Goal: Task Accomplishment & Management: Use online tool/utility

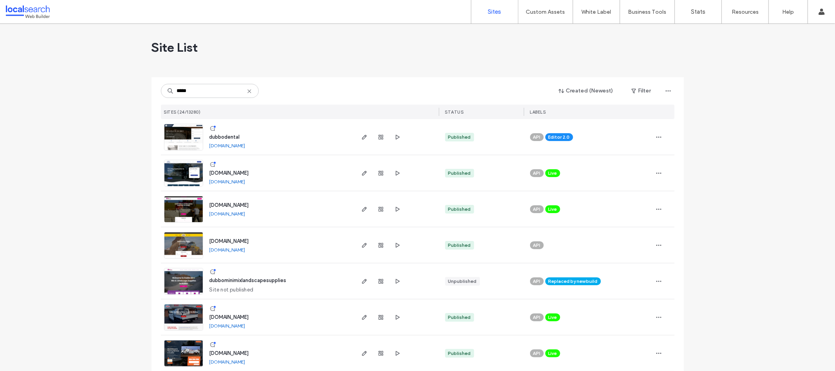
type input "*****"
click at [179, 137] on img at bounding box center [183, 150] width 38 height 53
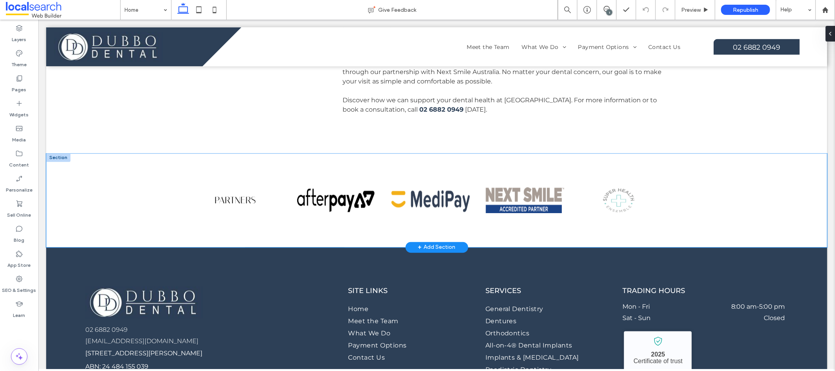
scroll to position [1110, 0]
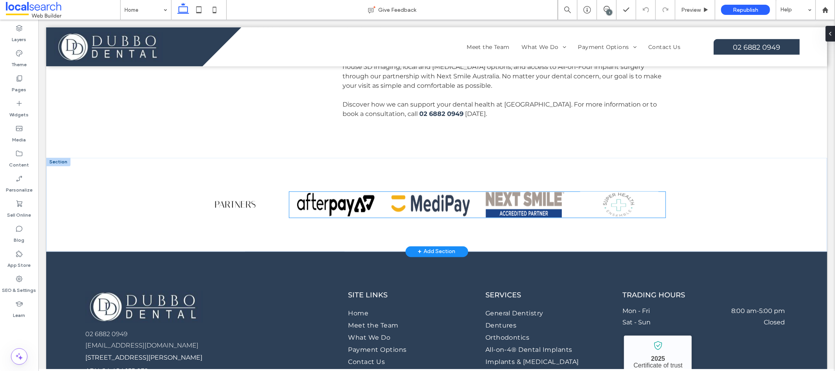
click at [628, 191] on img at bounding box center [619, 204] width 78 height 26
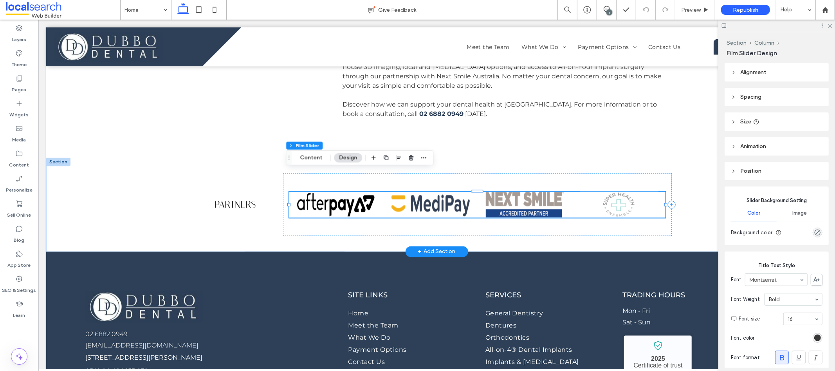
click at [338, 191] on img at bounding box center [336, 204] width 78 height 26
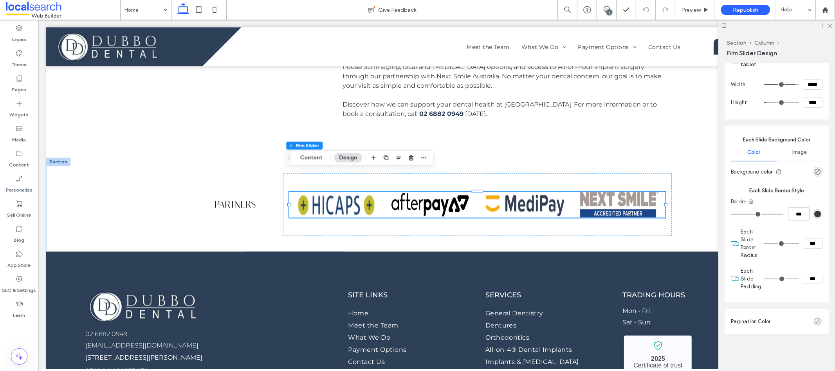
scroll to position [431, 0]
click at [23, 289] on label "SEO & Settings" at bounding box center [19, 288] width 34 height 11
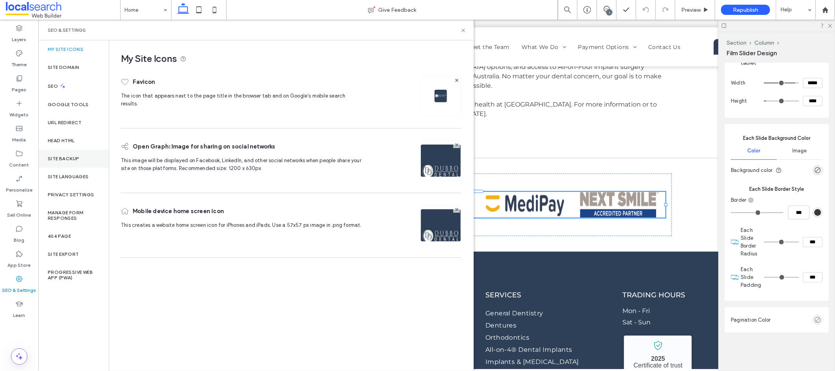
click at [83, 154] on div "Site Backup" at bounding box center [73, 159] width 70 height 18
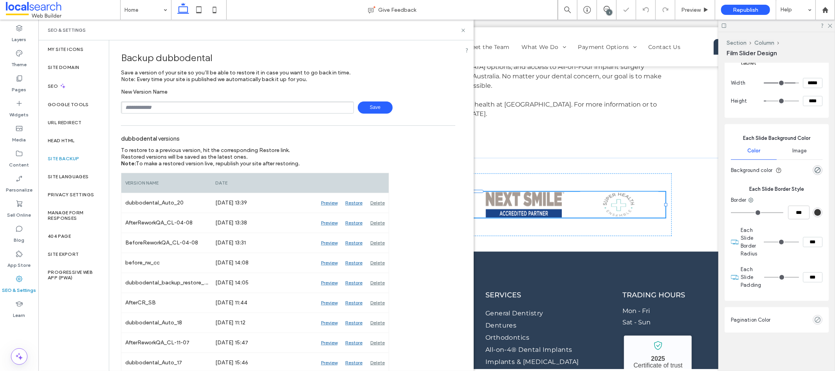
click at [379, 106] on span "Save" at bounding box center [375, 107] width 35 height 12
click at [466, 32] on div "SEO & Settings" at bounding box center [255, 30] width 435 height 21
click at [463, 31] on icon at bounding box center [464, 30] width 6 height 6
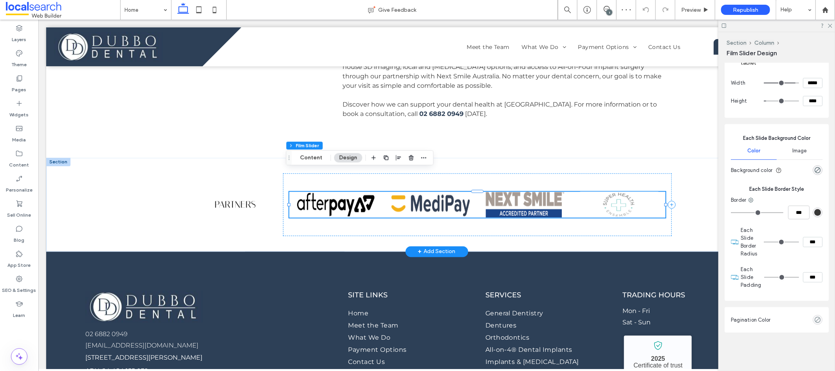
click at [451, 191] on img at bounding box center [430, 204] width 78 height 26
click at [442, 191] on img at bounding box center [430, 204] width 78 height 26
click at [439, 191] on img at bounding box center [430, 204] width 78 height 26
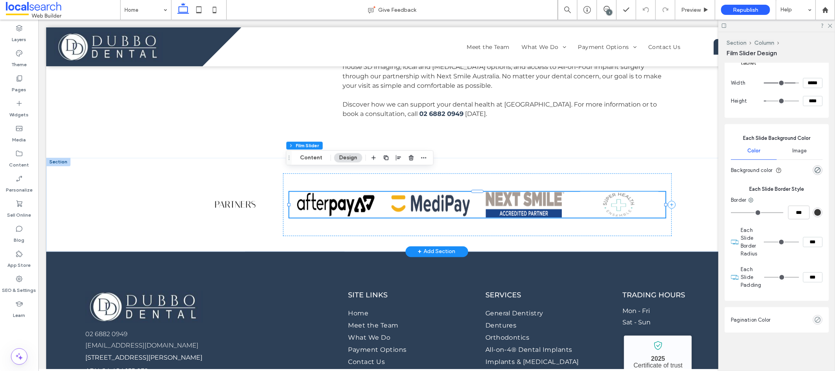
click at [439, 191] on img at bounding box center [430, 204] width 78 height 26
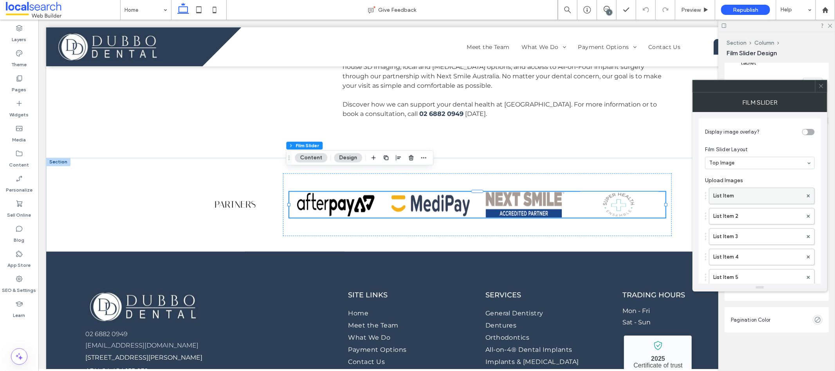
click at [732, 195] on label "List Item" at bounding box center [757, 196] width 89 height 16
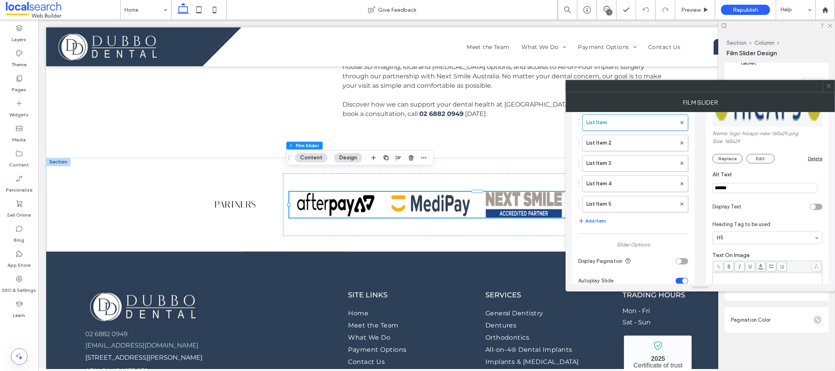
scroll to position [0, 0]
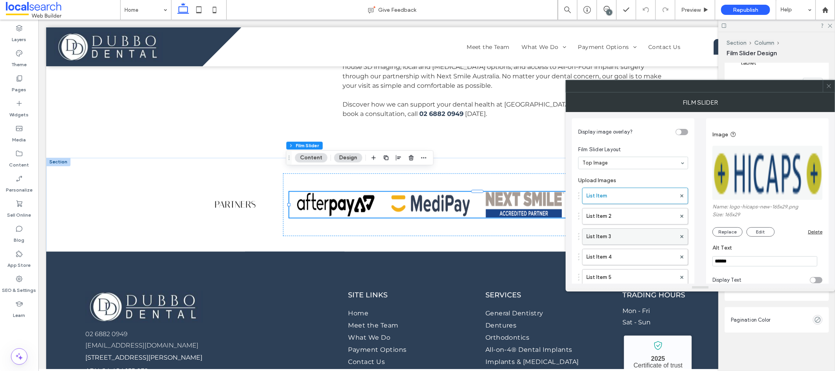
click at [628, 233] on label "List Item 3" at bounding box center [632, 237] width 90 height 16
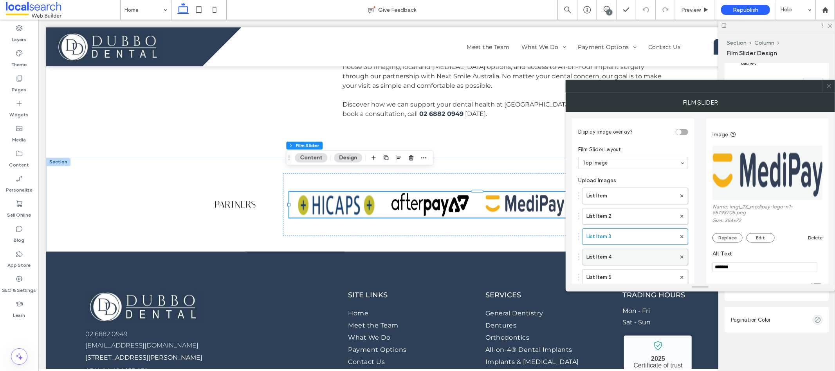
click at [632, 253] on label "List Item 4" at bounding box center [632, 257] width 90 height 16
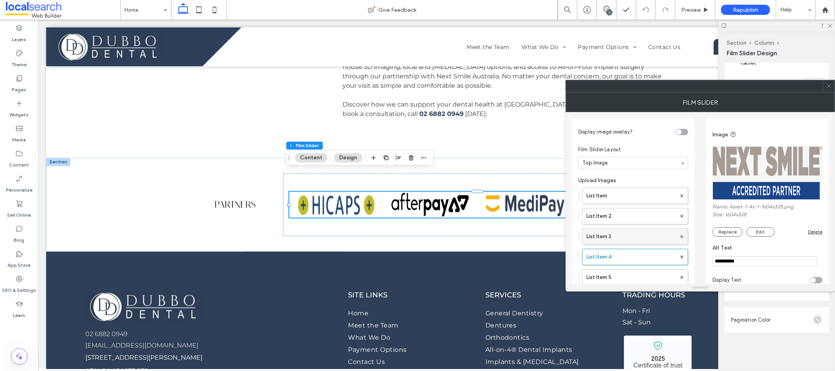
click at [630, 233] on label "List Item 3" at bounding box center [632, 237] width 90 height 16
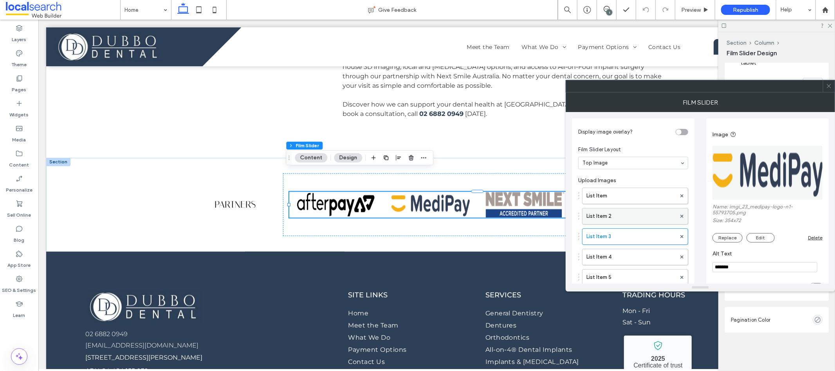
click at [633, 216] on label "List Item 2" at bounding box center [632, 216] width 90 height 16
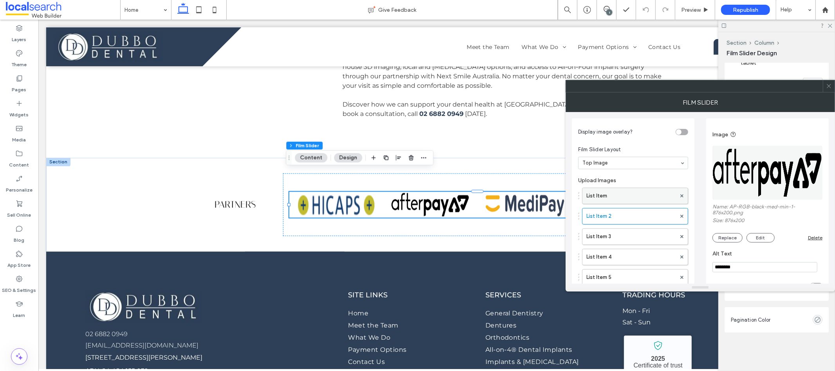
click at [634, 200] on label "List Item" at bounding box center [632, 196] width 90 height 16
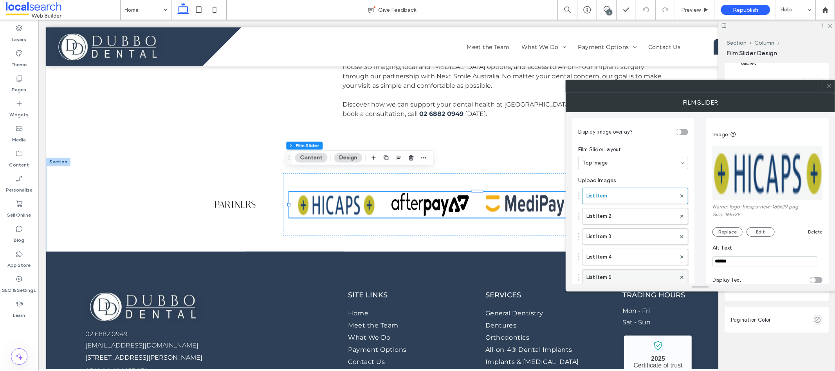
click at [641, 274] on label "List Item 5" at bounding box center [632, 277] width 90 height 16
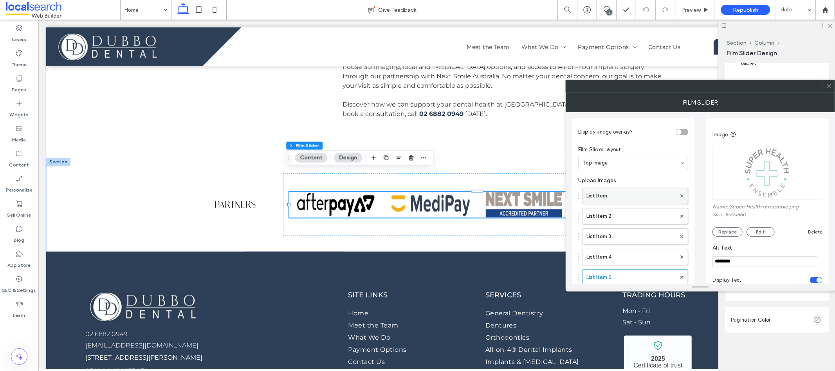
click at [635, 189] on label "List Item" at bounding box center [632, 196] width 90 height 16
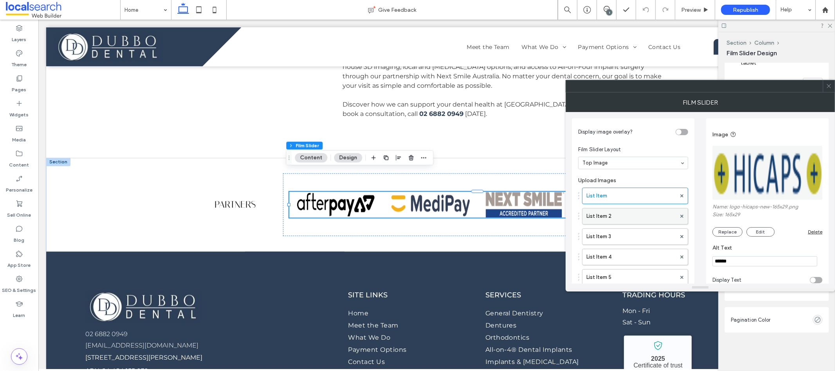
click at [641, 216] on label "List Item 2" at bounding box center [632, 216] width 90 height 16
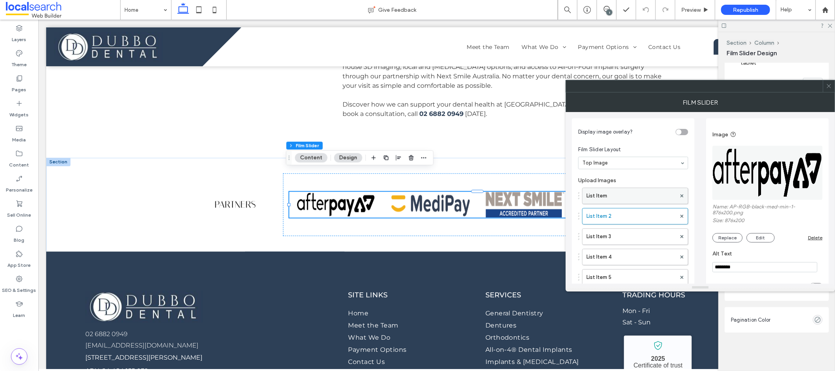
click at [647, 199] on label "List Item" at bounding box center [632, 196] width 90 height 16
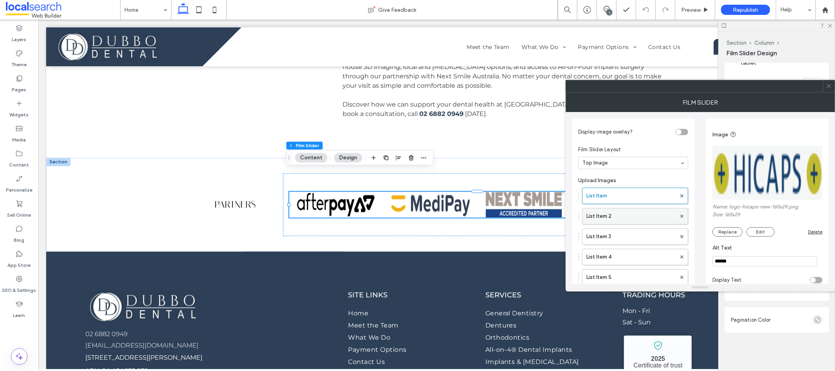
click at [641, 224] on label "List Item 2" at bounding box center [632, 216] width 90 height 16
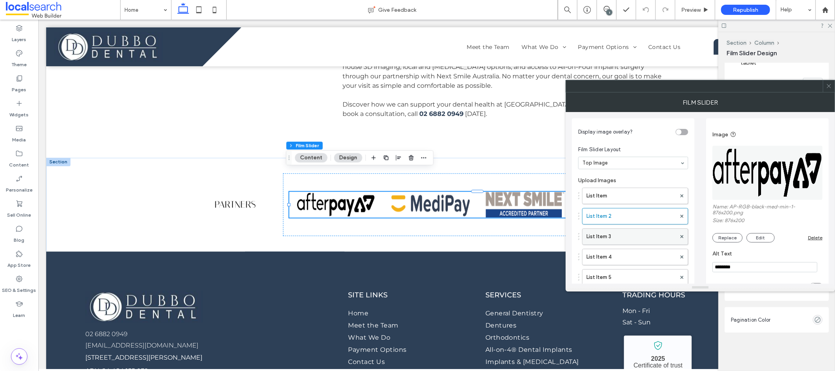
click at [650, 238] on label "List Item 3" at bounding box center [632, 237] width 90 height 16
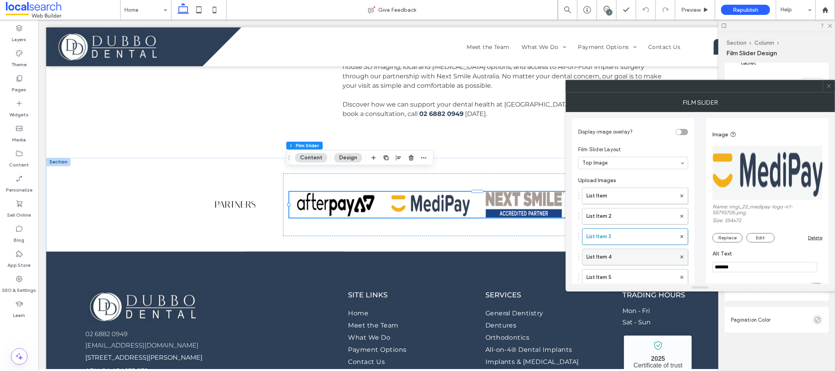
click at [647, 256] on label "List Item 4" at bounding box center [632, 257] width 90 height 16
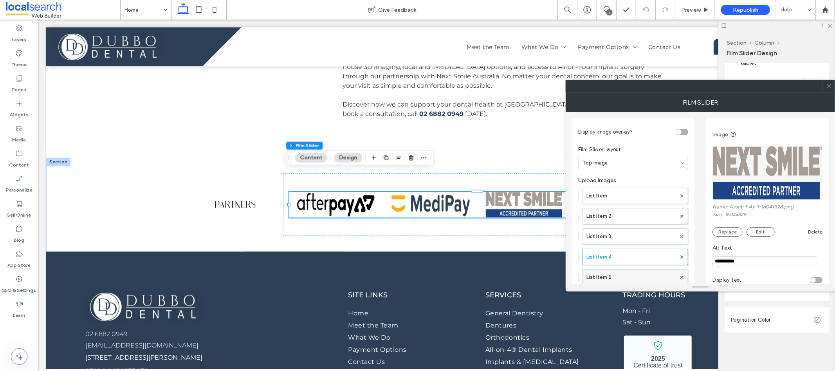
click at [653, 271] on label "List Item 5" at bounding box center [632, 277] width 90 height 16
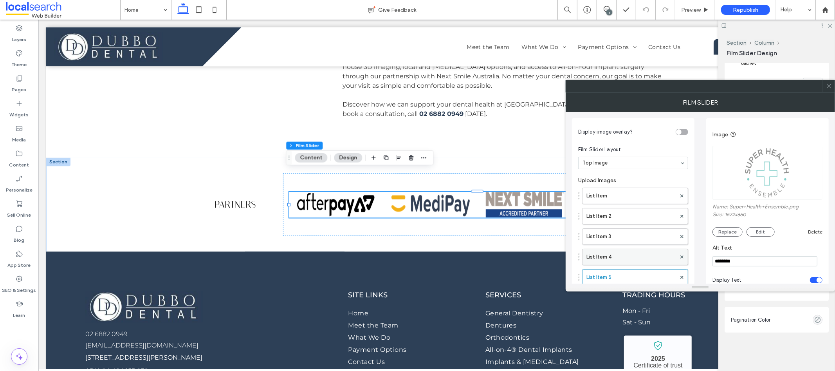
click at [652, 265] on label "List Item 4" at bounding box center [632, 257] width 90 height 16
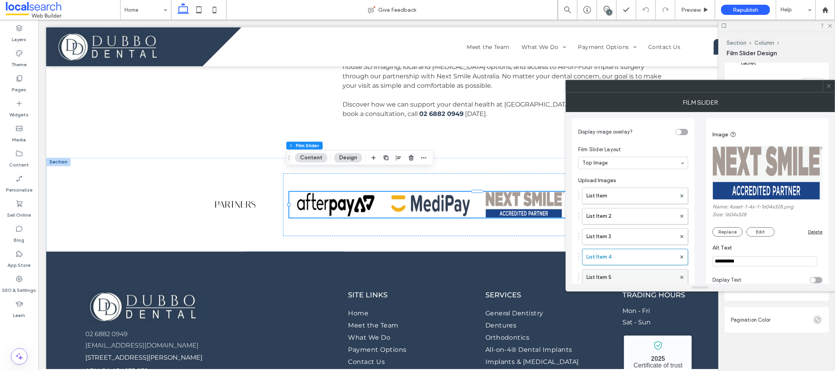
click at [652, 275] on label "List Item 5" at bounding box center [632, 277] width 90 height 16
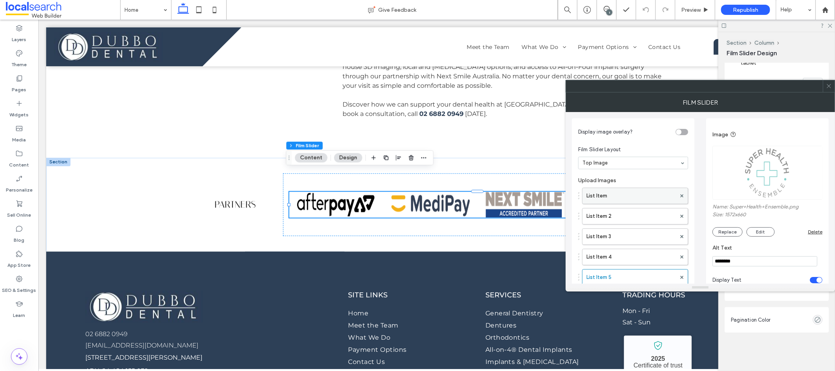
click at [639, 193] on label "List Item" at bounding box center [632, 196] width 90 height 16
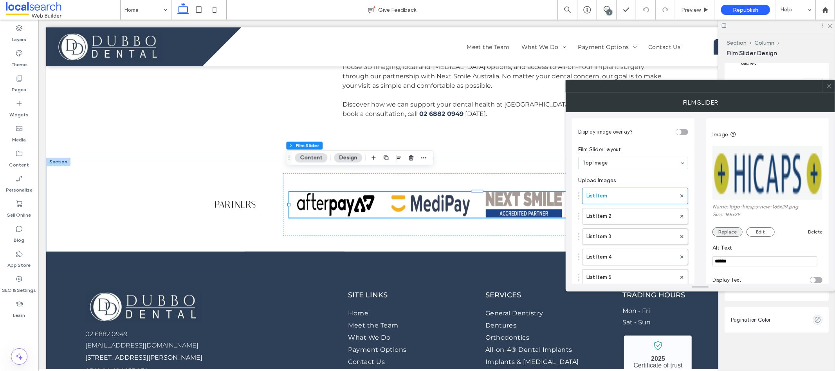
click at [732, 235] on button "Replace" at bounding box center [728, 231] width 30 height 9
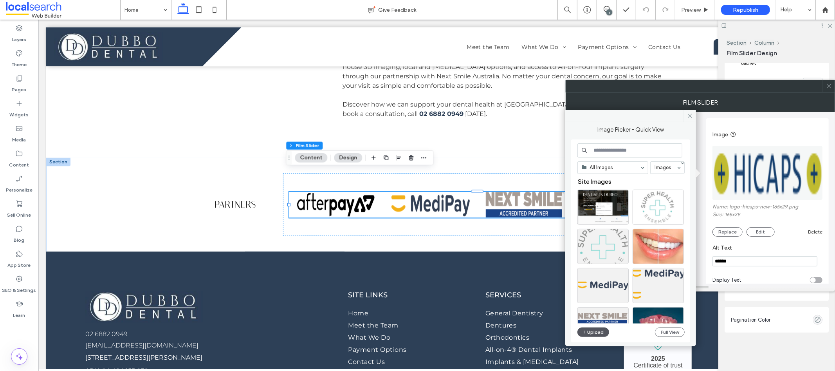
click at [602, 335] on button "Upload" at bounding box center [594, 331] width 32 height 9
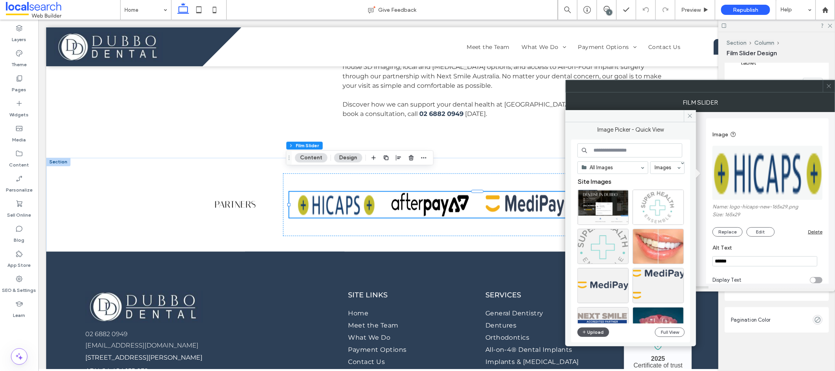
click at [600, 333] on button "Upload" at bounding box center [594, 331] width 32 height 9
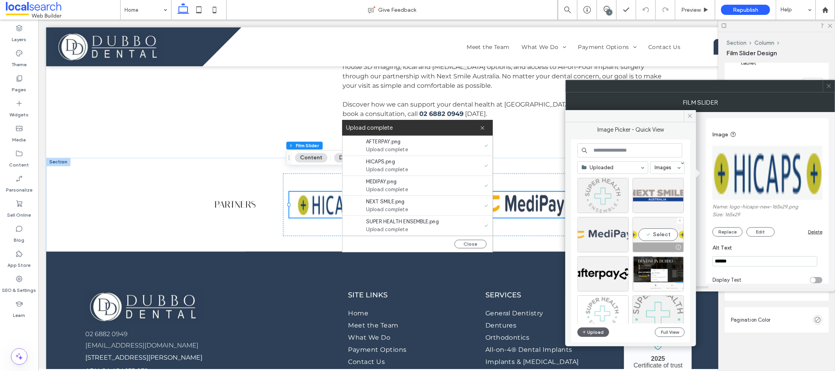
click at [656, 232] on div "Select" at bounding box center [658, 234] width 51 height 35
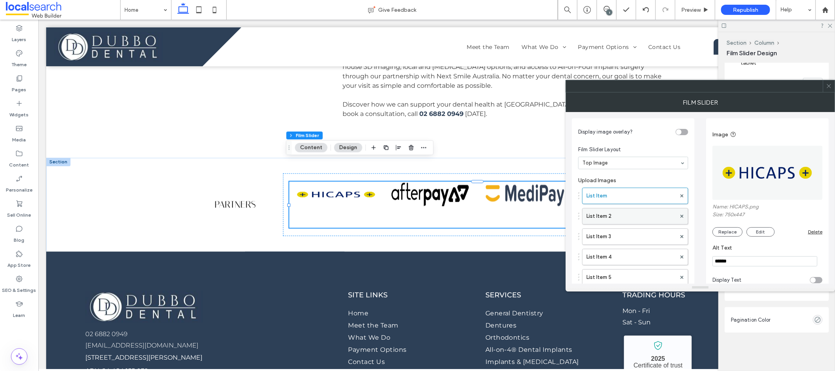
click at [643, 215] on label "List Item 2" at bounding box center [632, 216] width 90 height 16
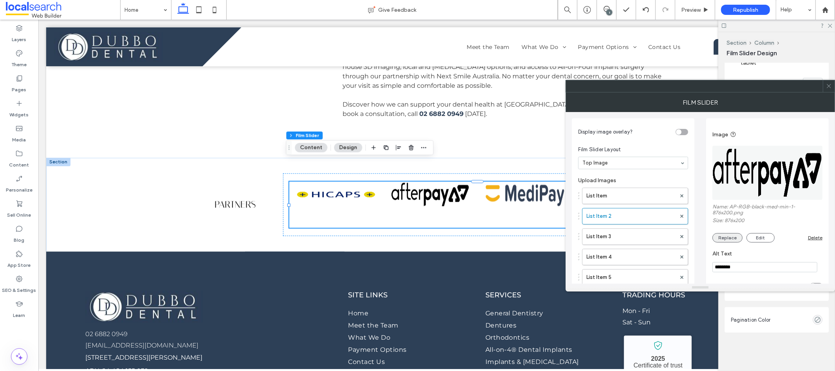
click at [733, 240] on button "Replace" at bounding box center [728, 237] width 30 height 9
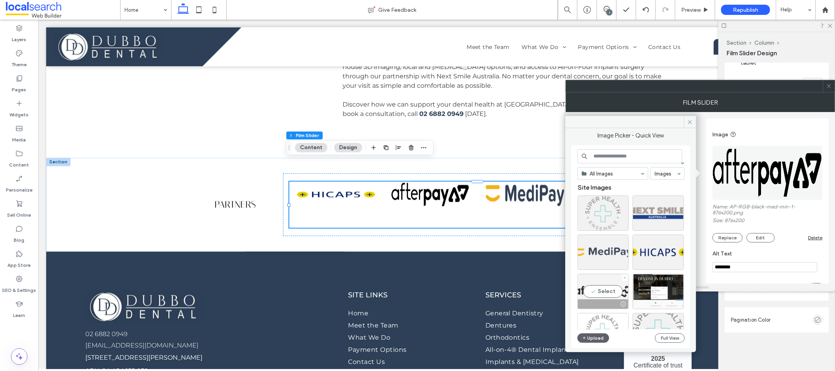
click at [614, 294] on div "Select" at bounding box center [603, 291] width 51 height 35
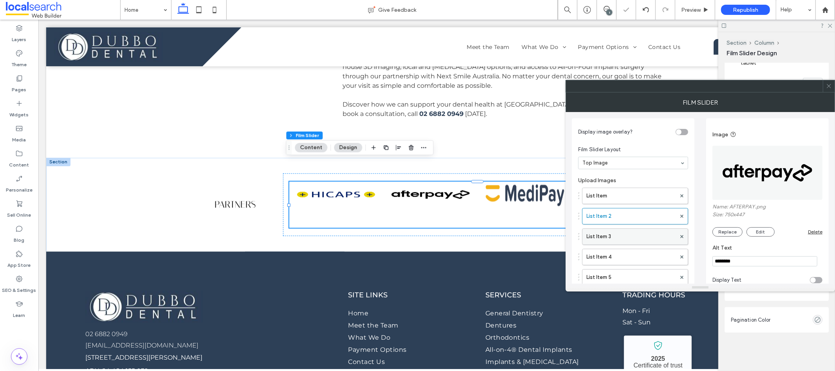
click at [643, 234] on label "List Item 3" at bounding box center [632, 237] width 90 height 16
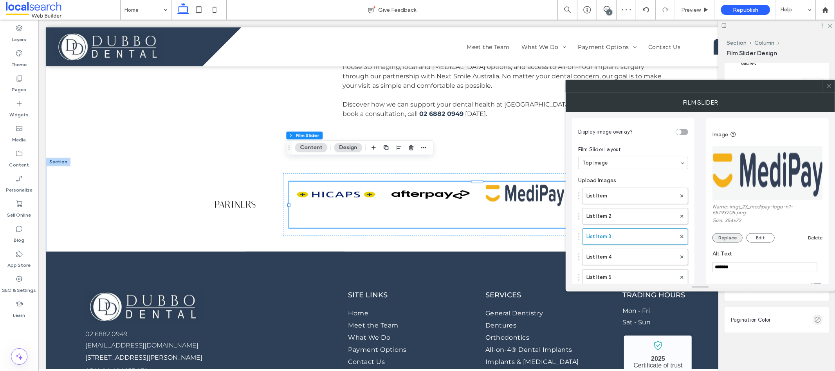
click at [734, 237] on button "Replace" at bounding box center [728, 237] width 30 height 9
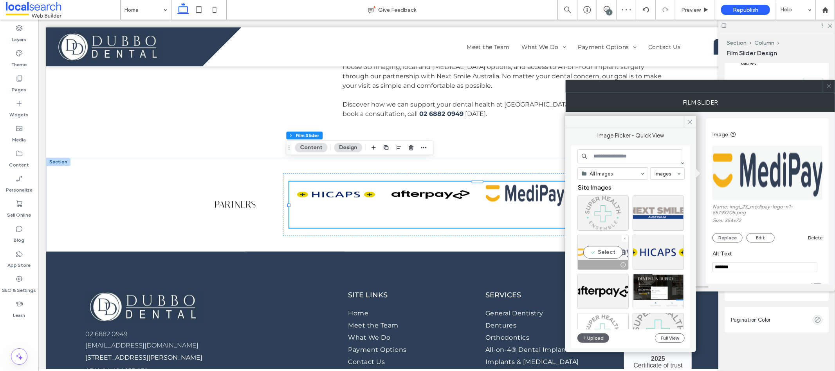
click at [612, 252] on div "Select" at bounding box center [603, 252] width 51 height 35
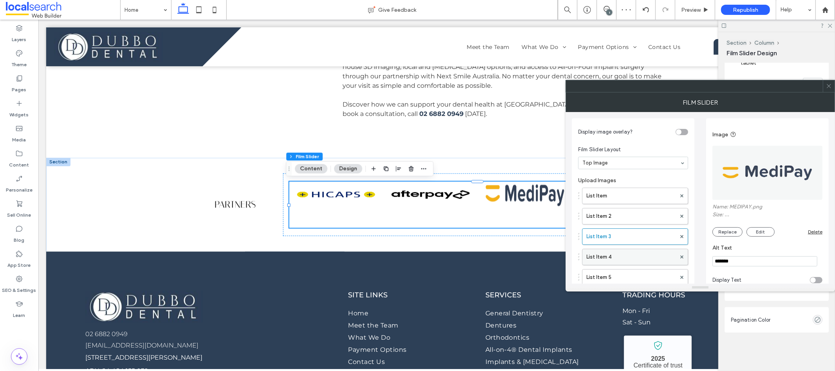
click at [634, 259] on label "List Item 4" at bounding box center [632, 257] width 90 height 16
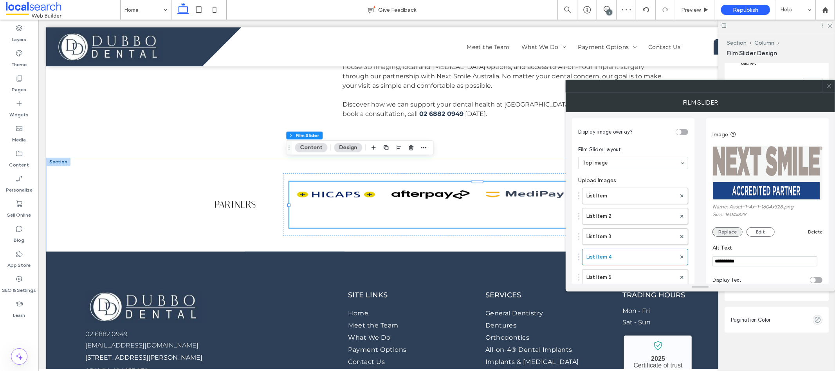
click at [724, 233] on button "Replace" at bounding box center [728, 231] width 30 height 9
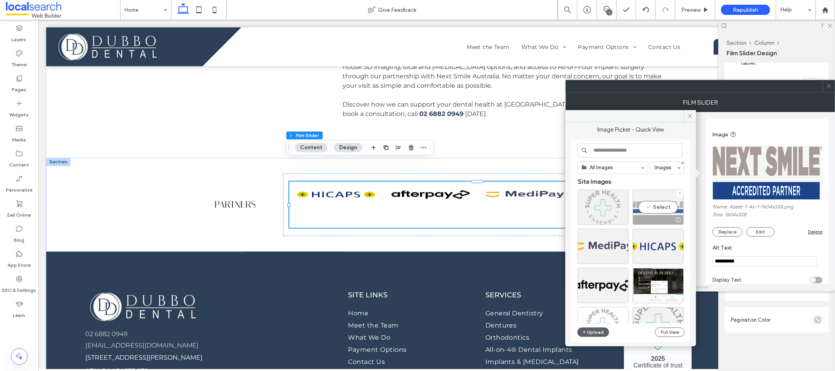
click at [657, 209] on div "Select" at bounding box center [658, 207] width 51 height 35
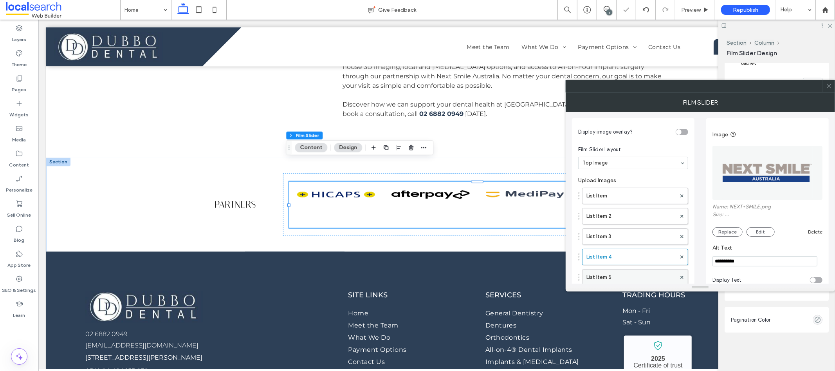
click at [661, 275] on label "List Item 5" at bounding box center [632, 277] width 90 height 16
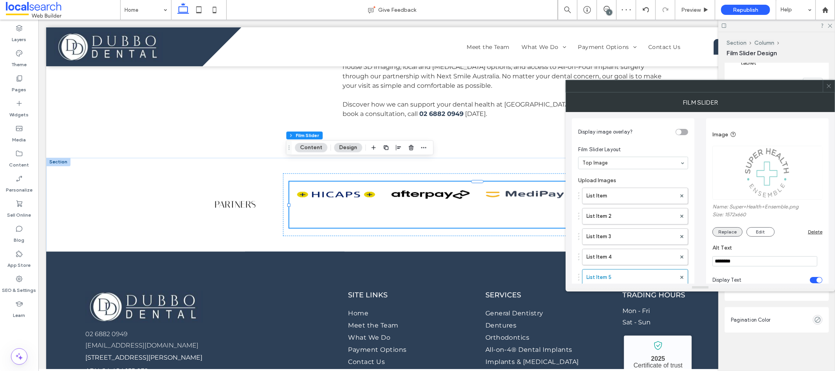
click at [726, 233] on button "Replace" at bounding box center [728, 231] width 30 height 9
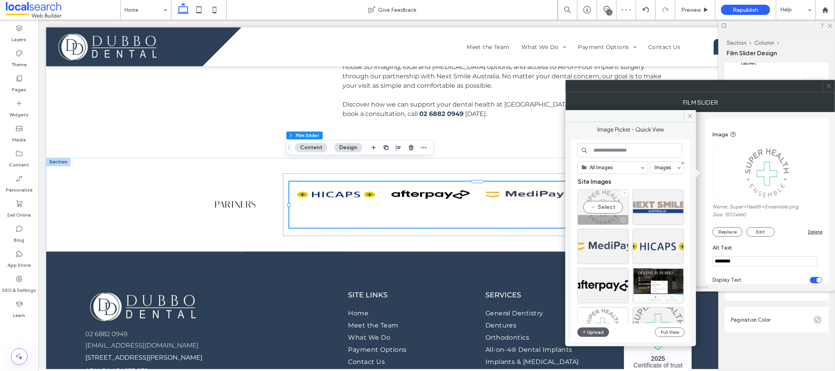
click at [601, 205] on div "Select" at bounding box center [603, 207] width 51 height 35
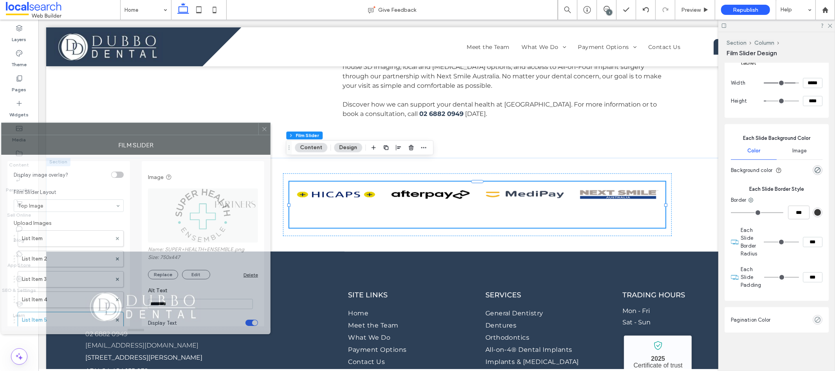
drag, startPoint x: 798, startPoint y: 87, endPoint x: 233, endPoint y: 130, distance: 566.3
click at [233, 130] on div at bounding box center [130, 129] width 257 height 12
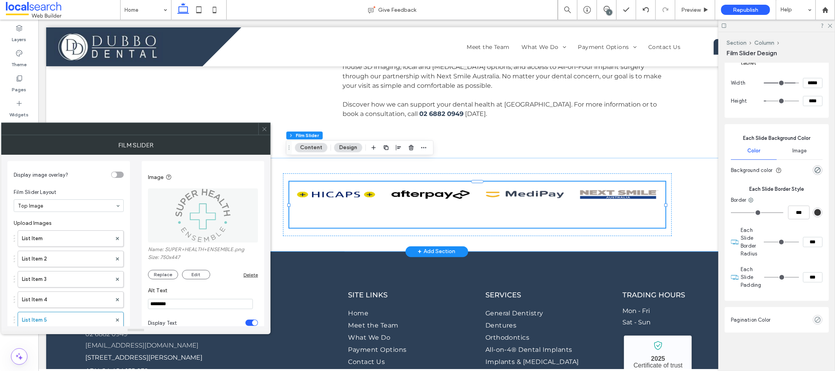
click at [676, 188] on div "Partners" at bounding box center [436, 204] width 781 height 94
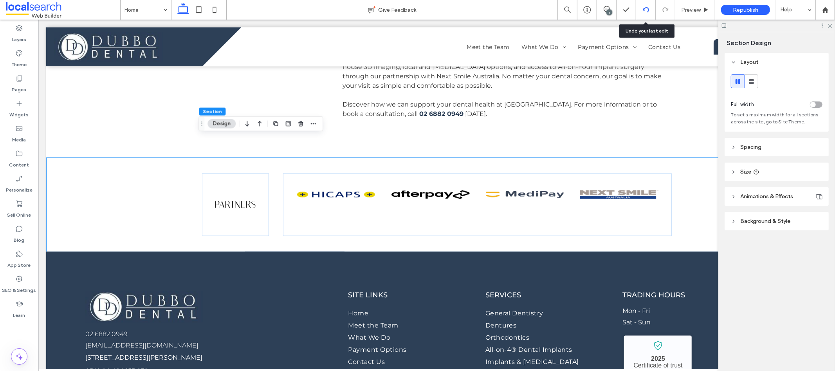
click at [644, 7] on icon at bounding box center [646, 10] width 6 height 6
click at [645, 10] on use at bounding box center [646, 9] width 6 height 5
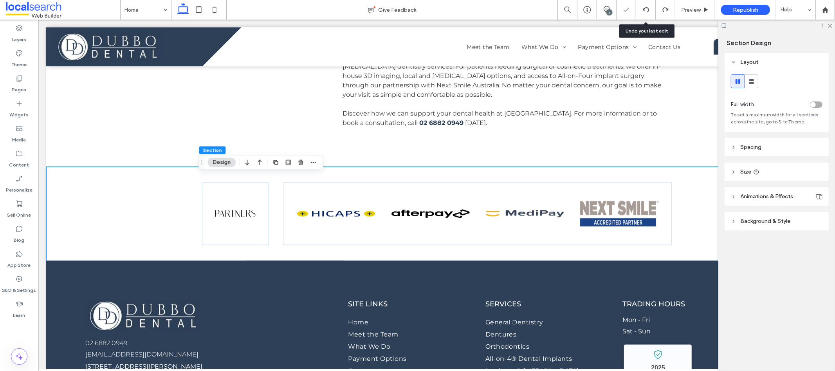
scroll to position [1102, 0]
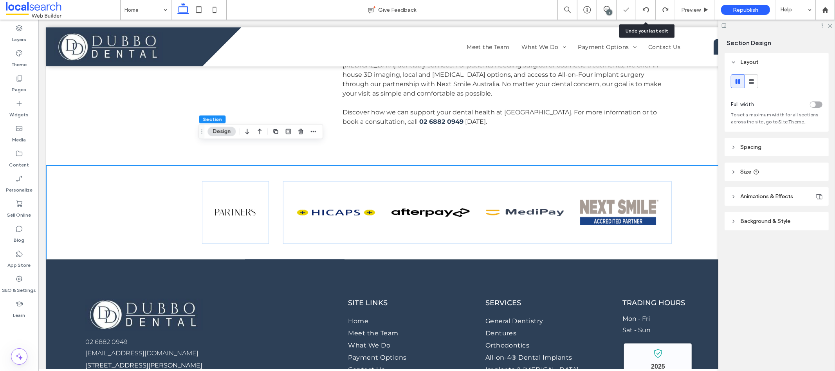
click at [645, 10] on use at bounding box center [646, 9] width 6 height 5
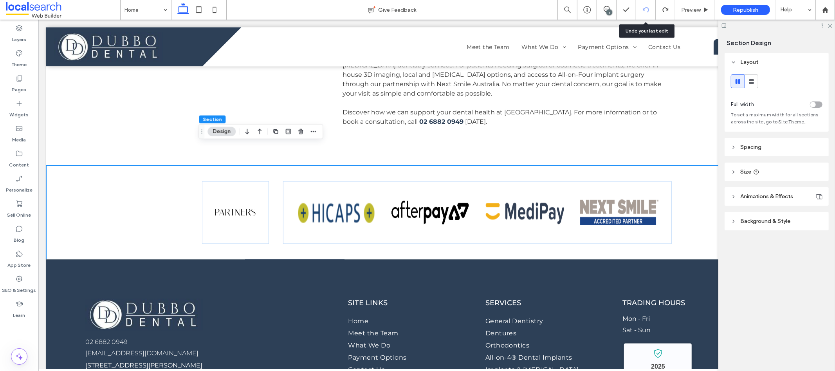
click at [645, 8] on use at bounding box center [646, 9] width 6 height 5
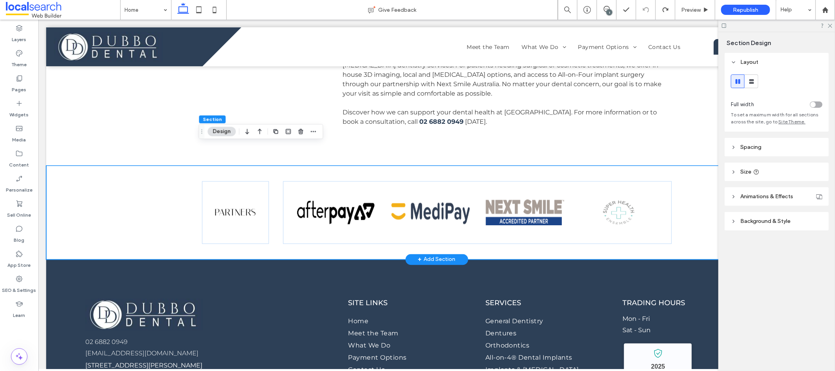
click at [267, 165] on div "Partners" at bounding box center [437, 212] width 470 height 94
click at [227, 213] on div "Partners" at bounding box center [235, 212] width 67 height 63
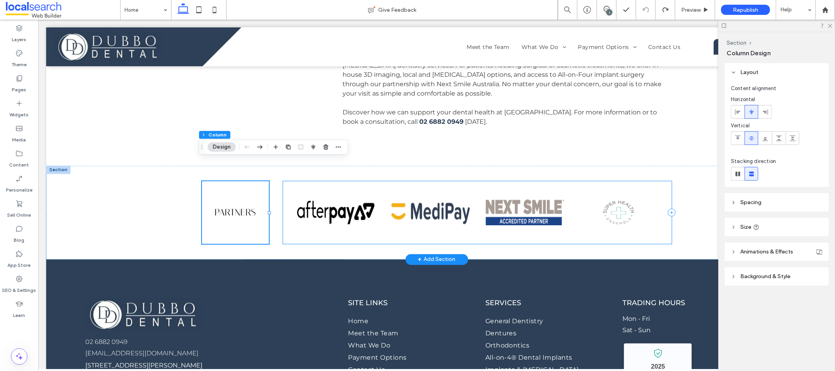
click at [331, 217] on div at bounding box center [477, 212] width 389 height 63
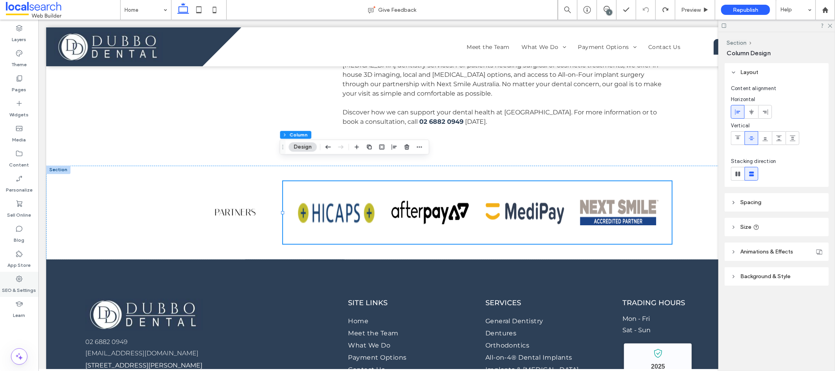
click at [21, 275] on icon at bounding box center [19, 279] width 8 height 8
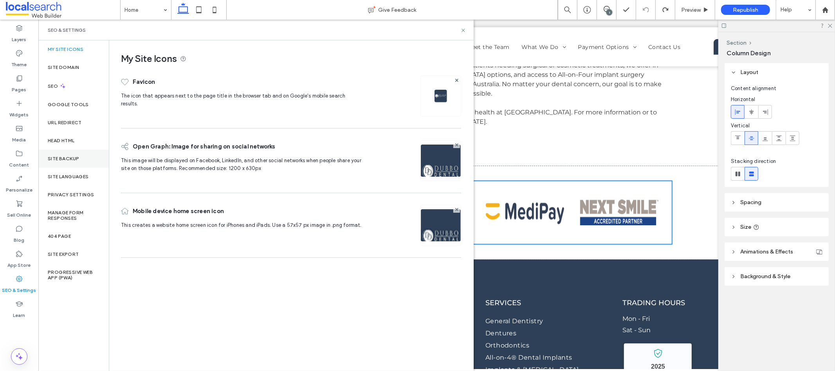
click at [78, 156] on label "Site Backup" at bounding box center [63, 158] width 31 height 5
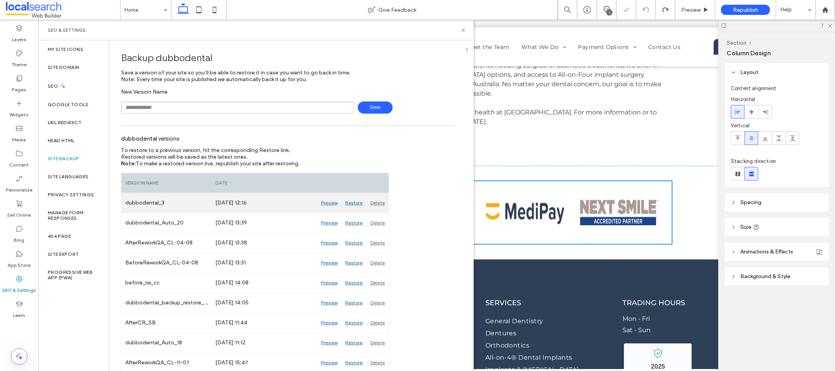
click at [354, 203] on div "Restore" at bounding box center [353, 203] width 25 height 20
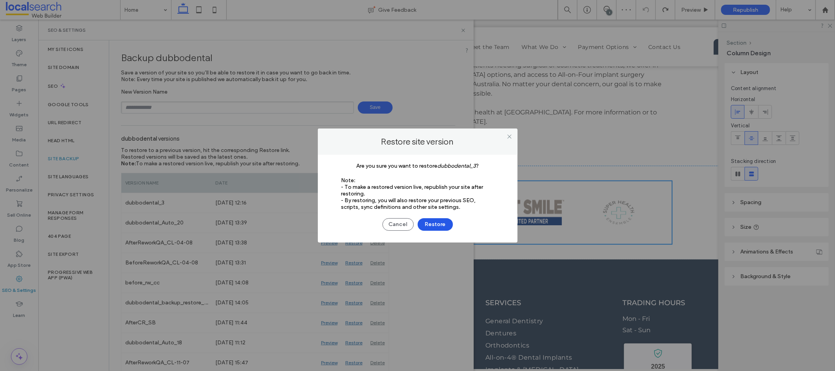
click at [440, 226] on button "Restore" at bounding box center [435, 224] width 35 height 13
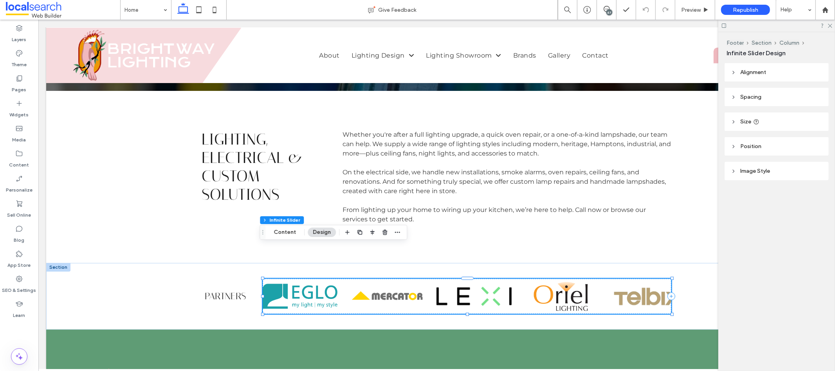
click at [448, 278] on img at bounding box center [410, 295] width 75 height 35
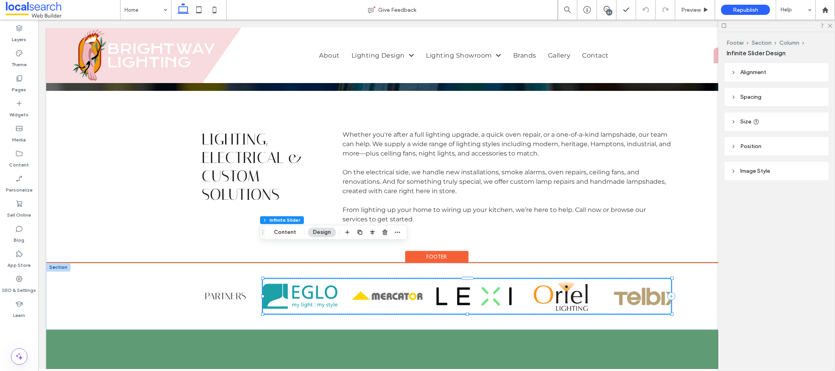
click at [497, 278] on img at bounding box center [459, 295] width 75 height 35
click at [583, 278] on img at bounding box center [565, 295] width 75 height 35
click at [579, 278] on img at bounding box center [616, 295] width 75 height 35
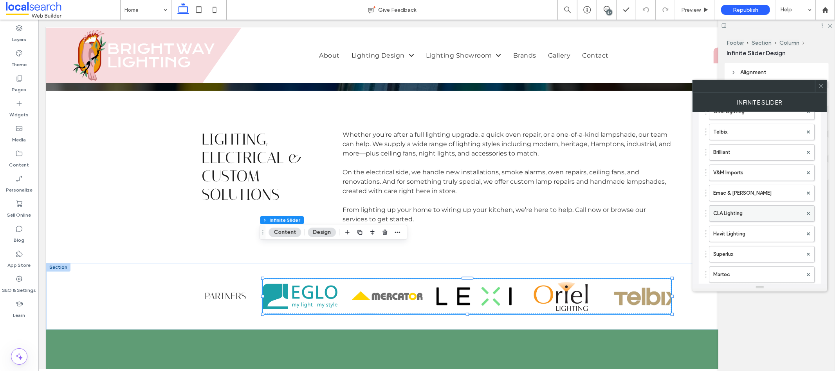
scroll to position [199, 0]
click at [746, 130] on label "Telbix." at bounding box center [757, 130] width 89 height 16
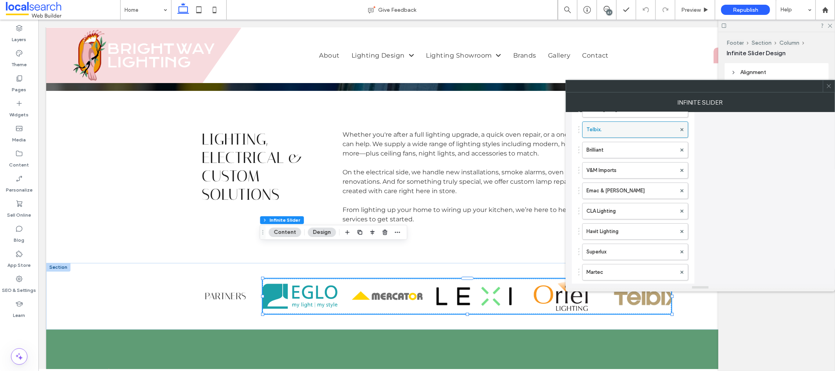
click at [633, 130] on label "Telbix." at bounding box center [632, 130] width 90 height 16
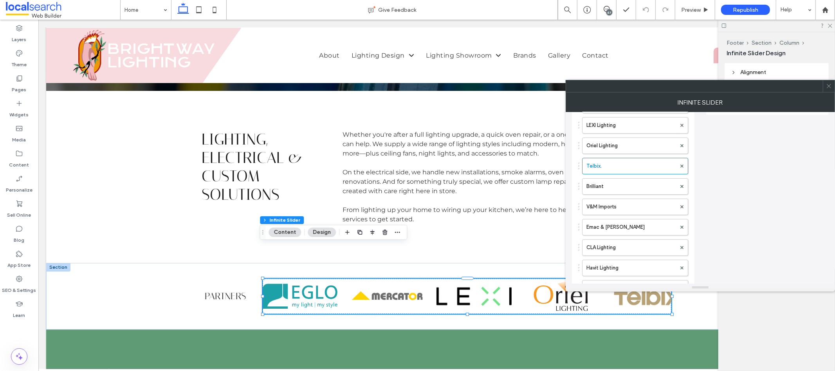
scroll to position [0, 0]
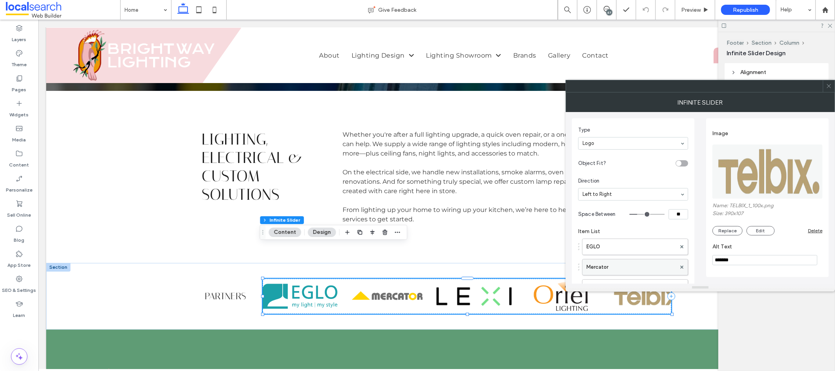
click at [637, 263] on label "Mercator" at bounding box center [632, 267] width 90 height 16
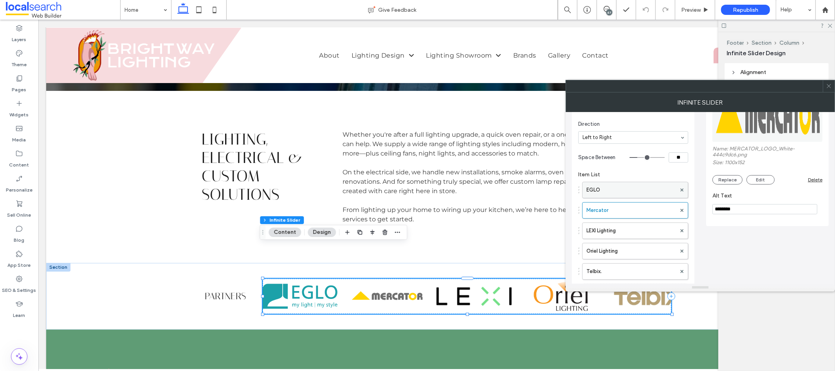
scroll to position [59, 0]
click at [622, 226] on label "LEXI Lighting" at bounding box center [632, 228] width 90 height 16
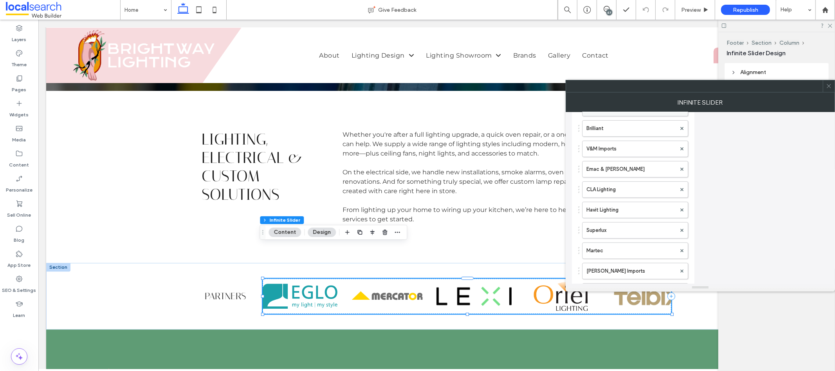
scroll to position [220, 0]
click at [629, 249] on label "Martec" at bounding box center [632, 250] width 90 height 16
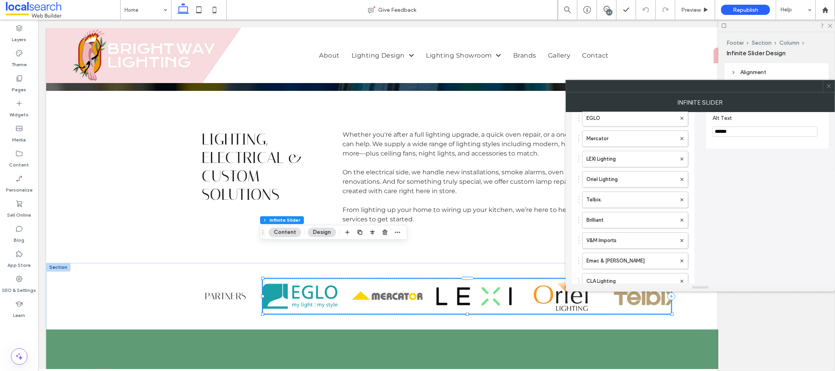
scroll to position [0, 0]
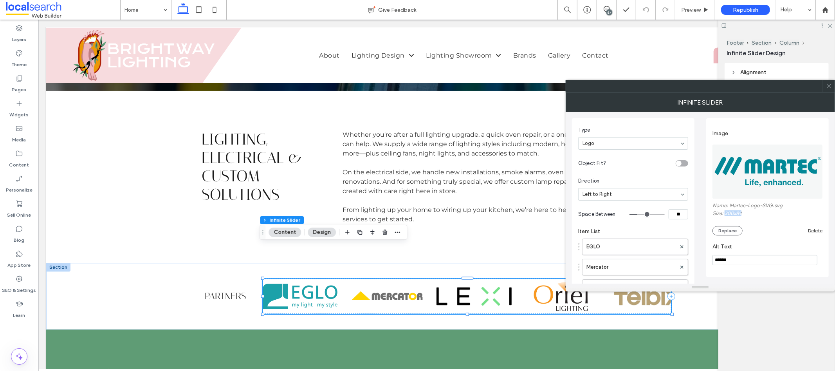
drag, startPoint x: 746, startPoint y: 214, endPoint x: 726, endPoint y: 215, distance: 20.8
click at [726, 215] on label "Size: 300x89" at bounding box center [768, 214] width 110 height 8
copy label "300x89"
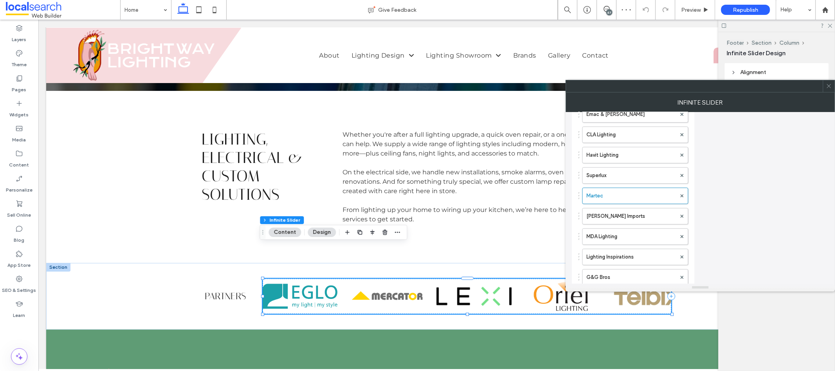
scroll to position [281, 0]
click at [625, 208] on label "[PERSON_NAME] Imports" at bounding box center [632, 210] width 90 height 16
click at [637, 237] on label "MDA Lighting" at bounding box center [632, 231] width 90 height 16
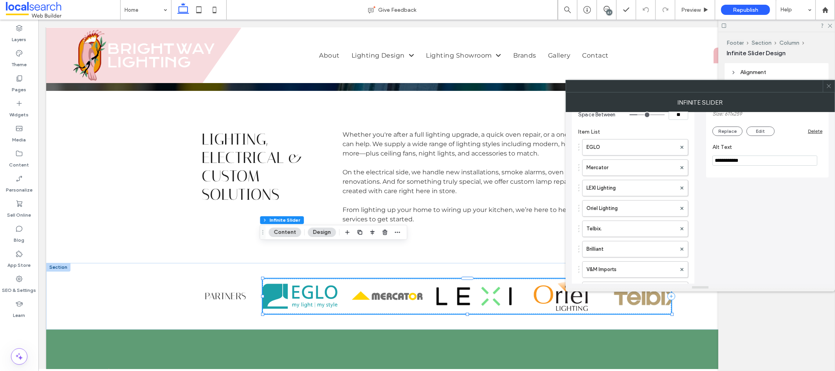
scroll to position [148, 0]
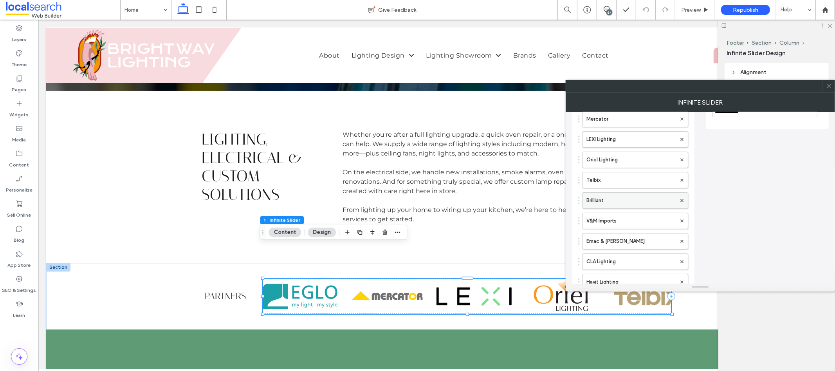
click at [622, 206] on label "Brilliant" at bounding box center [632, 201] width 90 height 16
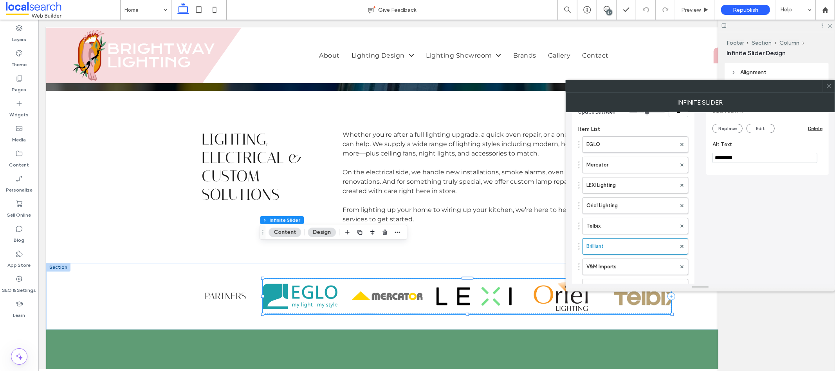
scroll to position [67, 0]
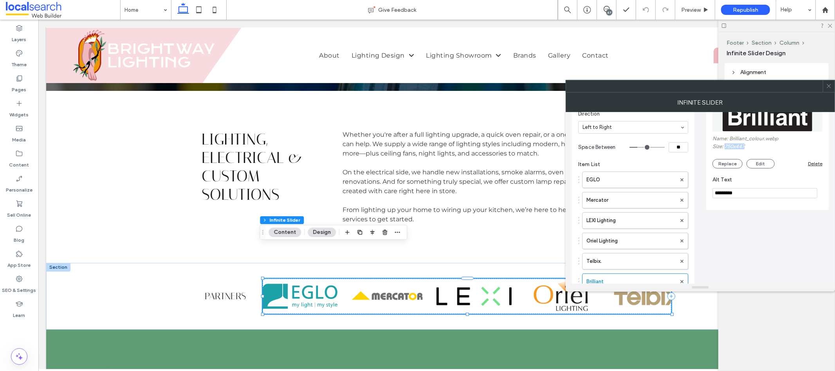
drag, startPoint x: 750, startPoint y: 147, endPoint x: 726, endPoint y: 147, distance: 23.9
click at [726, 147] on label "Size: 750x447" at bounding box center [768, 147] width 110 height 8
copy label "750x447"
click at [769, 260] on div "Type Logo Object Fit? Direction Left to Right Space Between ** Item List EGLO M…" at bounding box center [700, 292] width 257 height 494
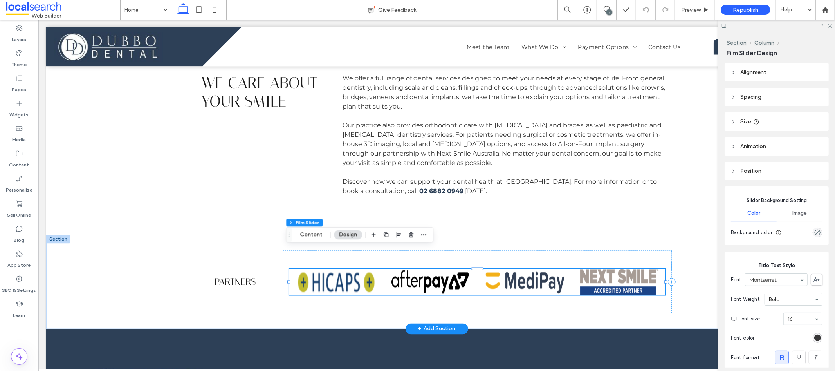
click at [323, 269] on img at bounding box center [336, 282] width 78 height 26
click at [340, 236] on button "Design" at bounding box center [348, 234] width 28 height 9
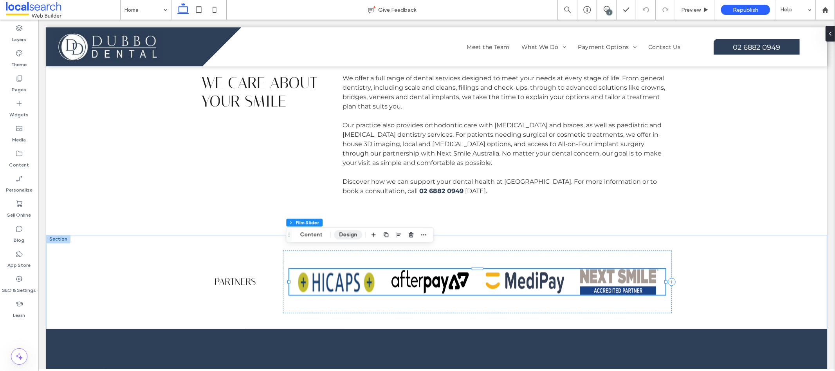
click at [348, 235] on button "Design" at bounding box center [348, 234] width 28 height 9
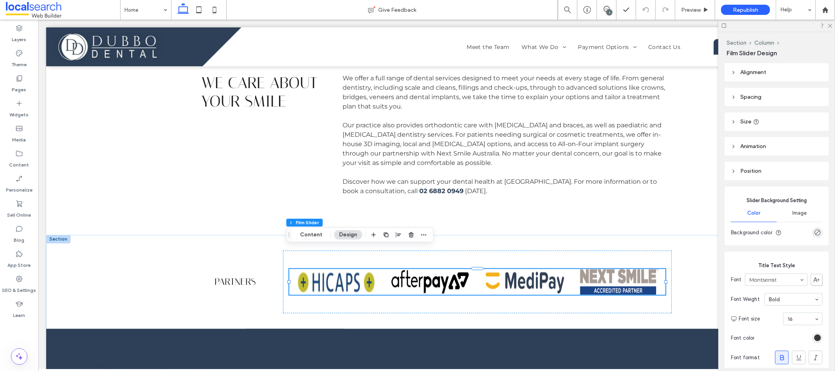
click at [777, 67] on header "Alignment" at bounding box center [777, 72] width 104 height 18
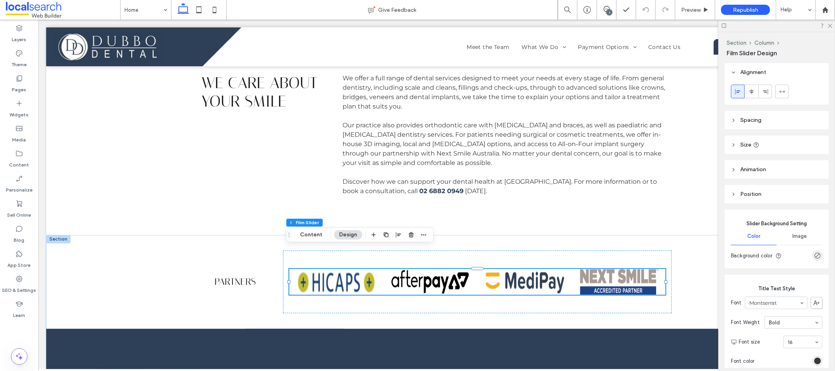
click at [753, 123] on span "Spacing" at bounding box center [751, 120] width 21 height 7
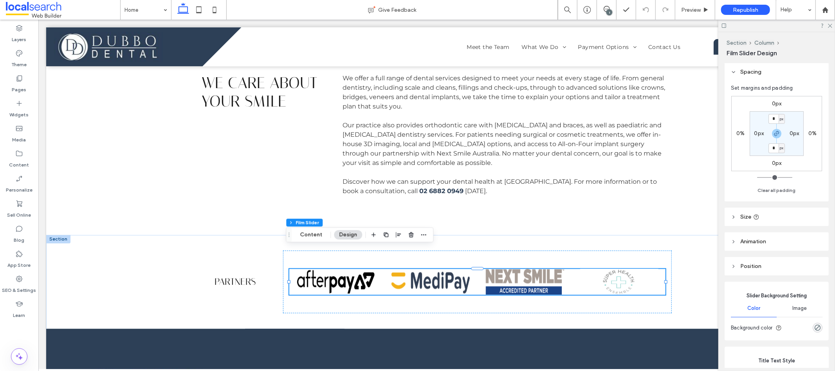
scroll to position [52, 0]
click at [753, 208] on header "Size" at bounding box center [777, 213] width 104 height 18
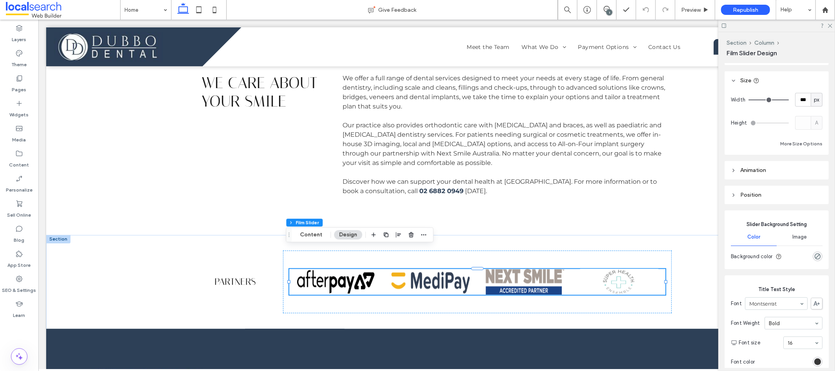
scroll to position [192, 0]
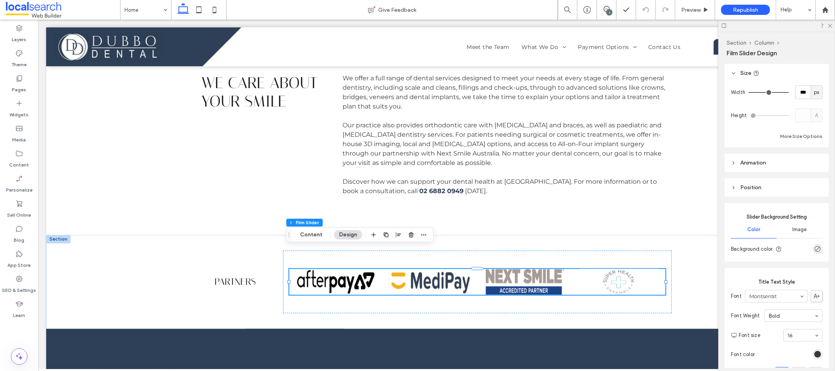
click at [751, 157] on header "Animation" at bounding box center [777, 163] width 104 height 18
click at [756, 213] on header "Position" at bounding box center [777, 220] width 104 height 18
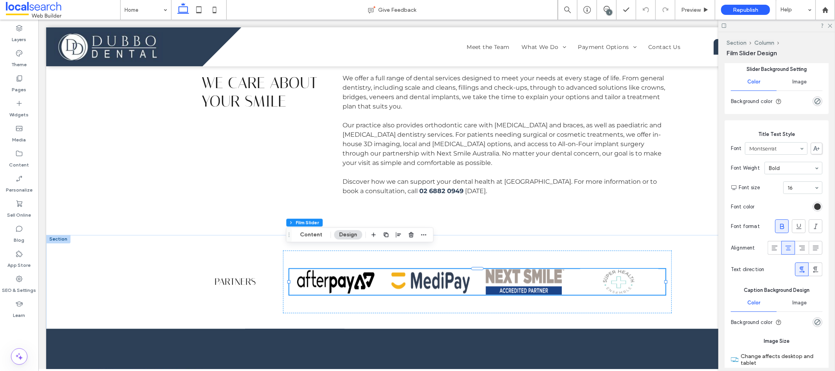
scroll to position [396, 0]
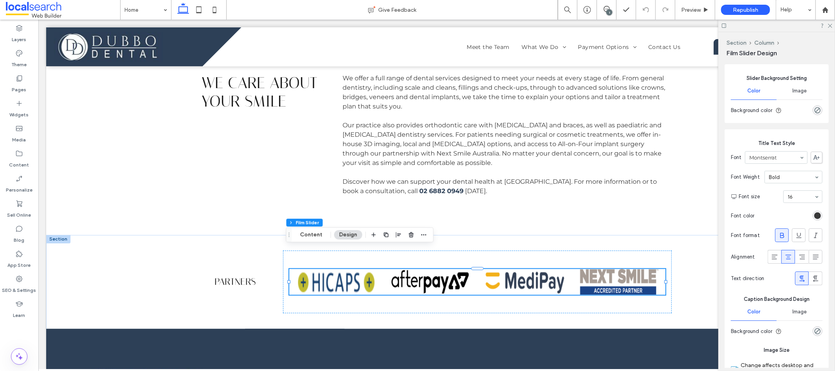
click at [791, 95] on div "Image" at bounding box center [800, 90] width 46 height 17
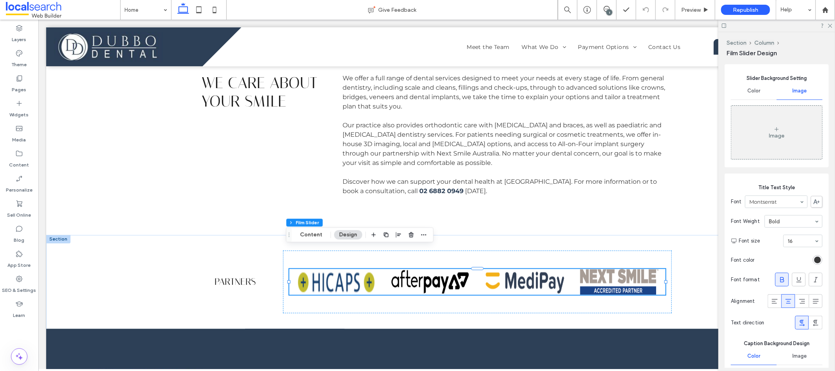
click at [755, 94] on div "Color" at bounding box center [754, 90] width 46 height 17
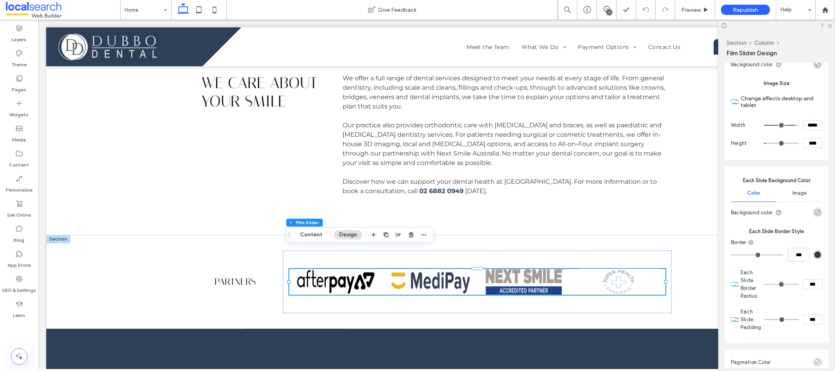
scroll to position [645, 0]
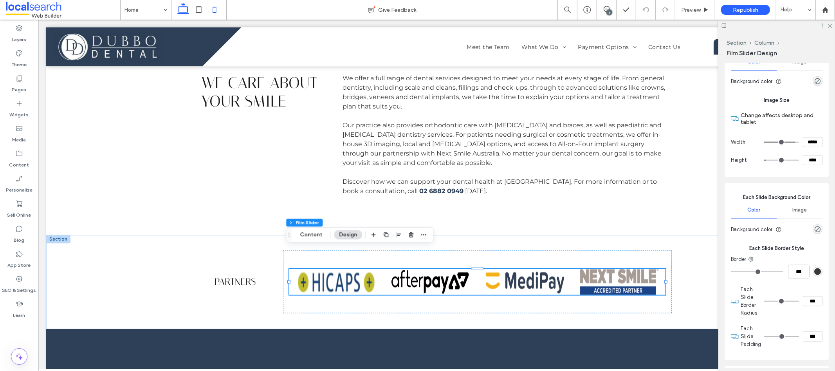
click at [217, 13] on icon at bounding box center [215, 10] width 16 height 16
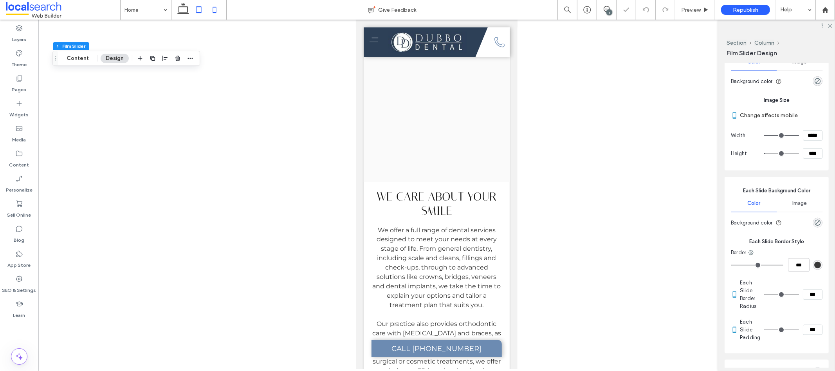
scroll to position [1500, 0]
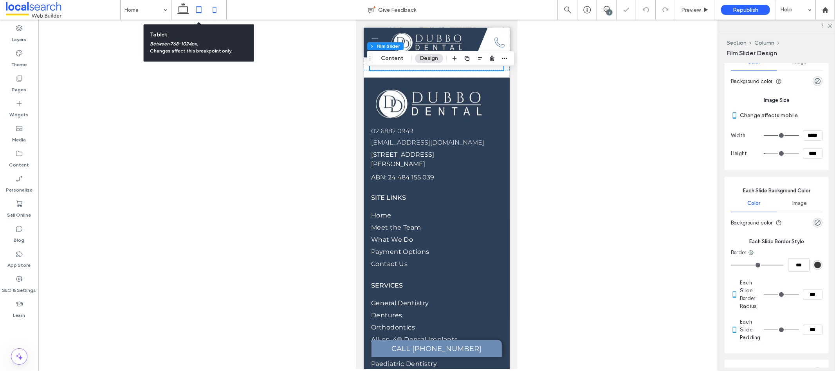
click at [196, 9] on use at bounding box center [198, 9] width 5 height 7
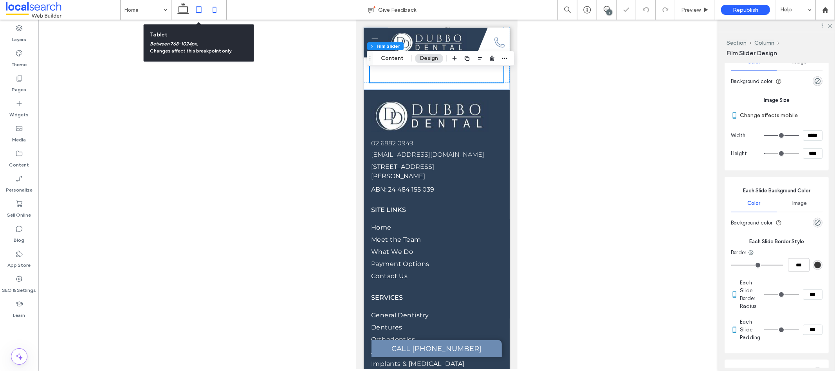
scroll to position [1126, 0]
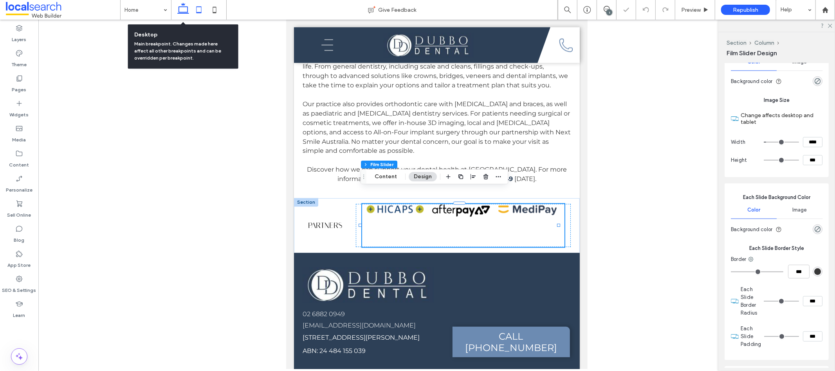
click at [185, 9] on icon at bounding box center [183, 10] width 16 height 16
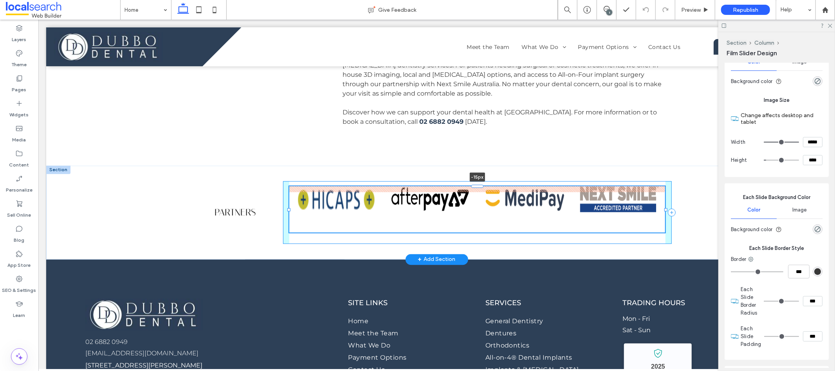
drag, startPoint x: 477, startPoint y: 167, endPoint x: 490, endPoint y: 161, distance: 14.9
click at [490, 165] on div "Partners -15px" at bounding box center [437, 212] width 470 height 94
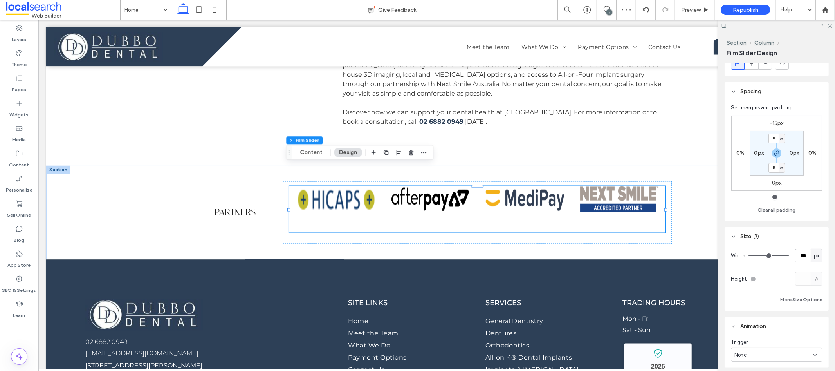
scroll to position [0, 0]
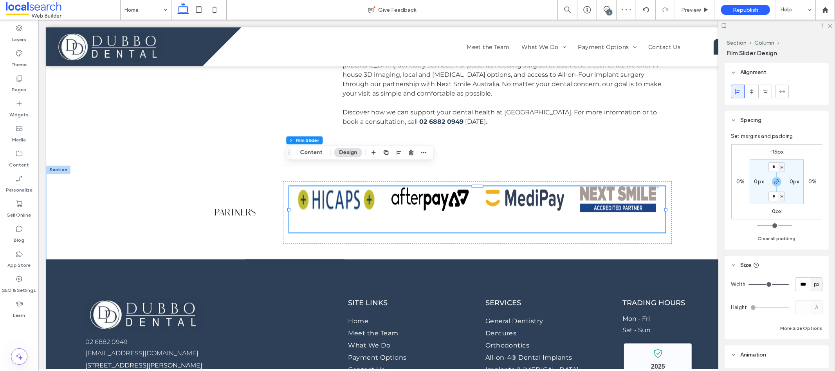
click at [777, 150] on label "-15px" at bounding box center [777, 151] width 14 height 7
type input "*"
click at [776, 151] on input "***" at bounding box center [774, 152] width 10 height 10
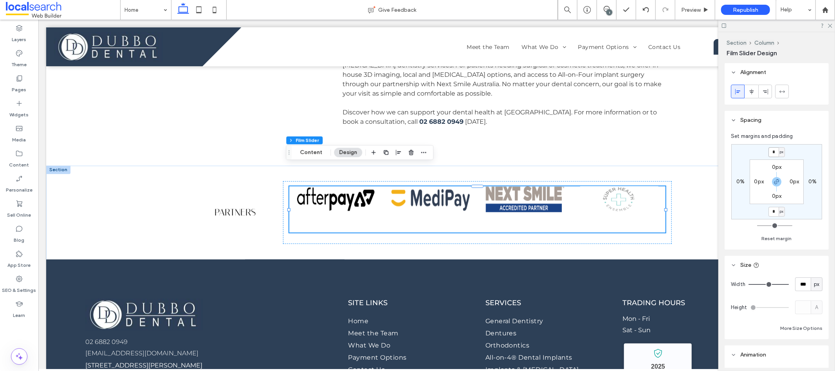
type input "*"
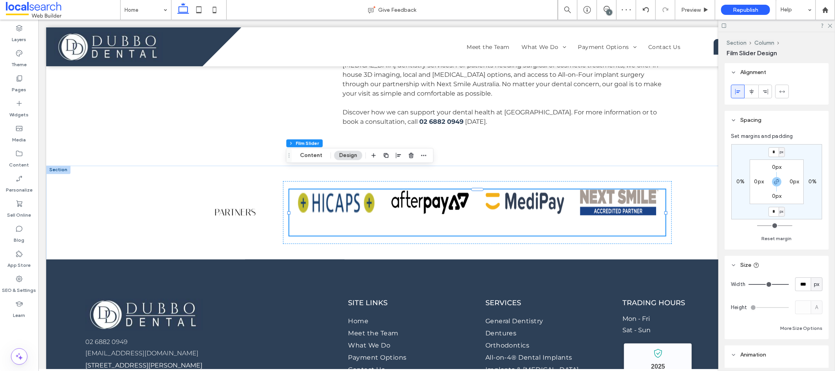
click at [761, 225] on input "range" at bounding box center [774, 225] width 35 height 1
click at [767, 239] on button "Reset margin" at bounding box center [777, 238] width 30 height 9
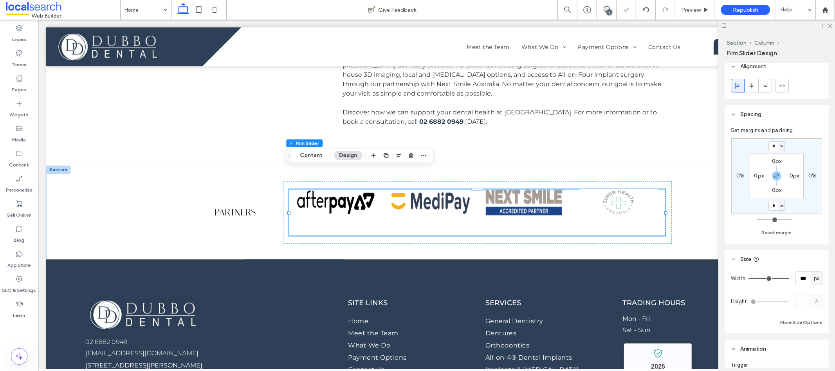
scroll to position [15, 0]
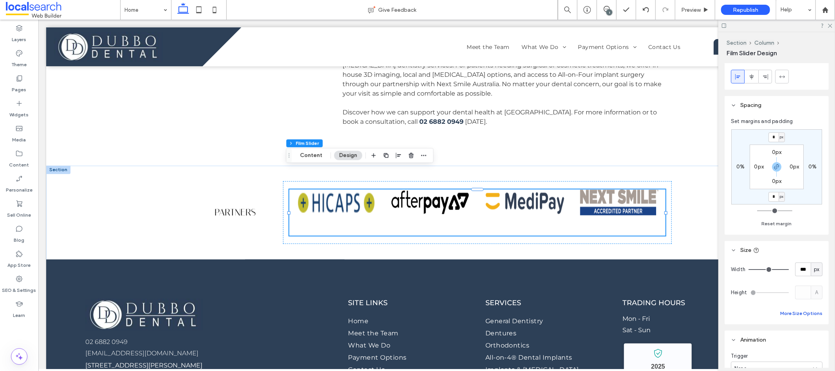
click at [792, 311] on button "More Size Options" at bounding box center [801, 313] width 42 height 9
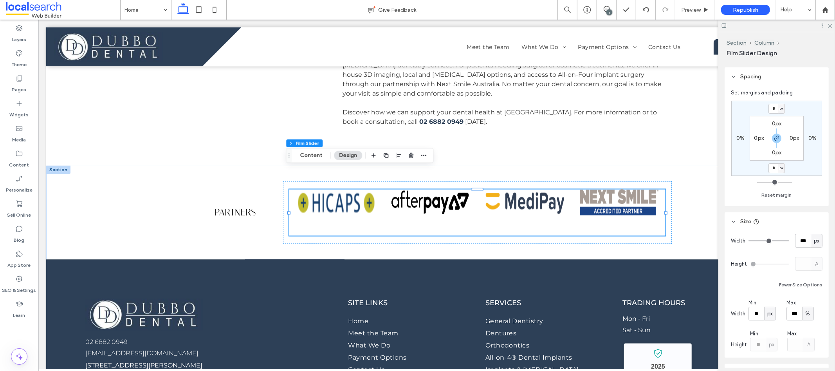
scroll to position [85, 0]
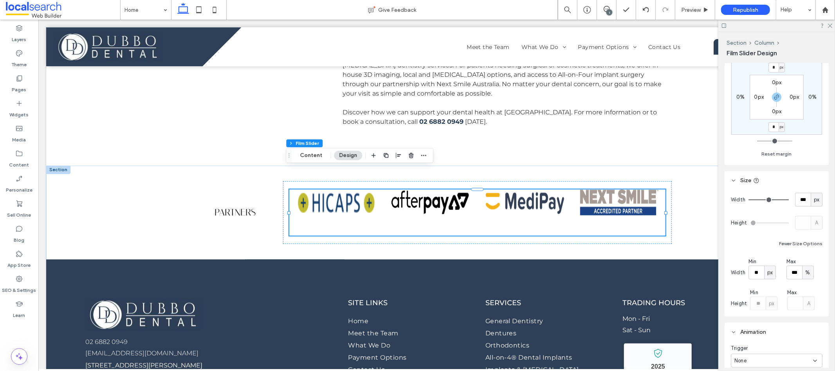
click at [734, 179] on icon at bounding box center [733, 180] width 5 height 5
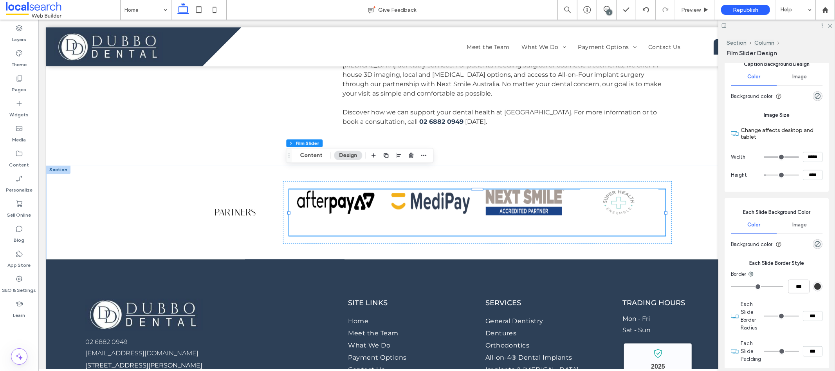
scroll to position [601, 0]
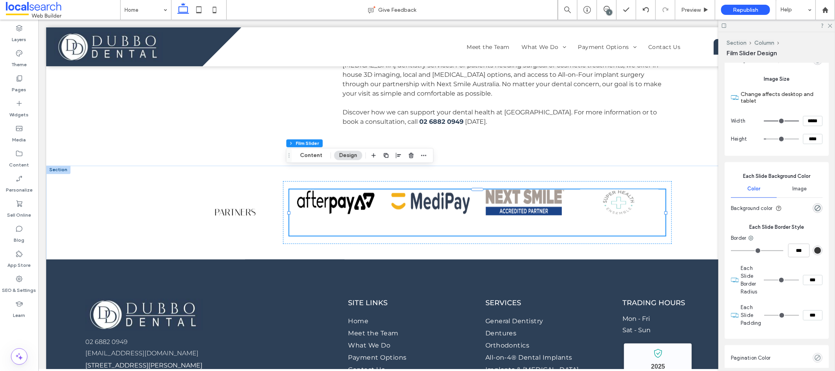
click at [764, 139] on input "range" at bounding box center [781, 139] width 35 height 1
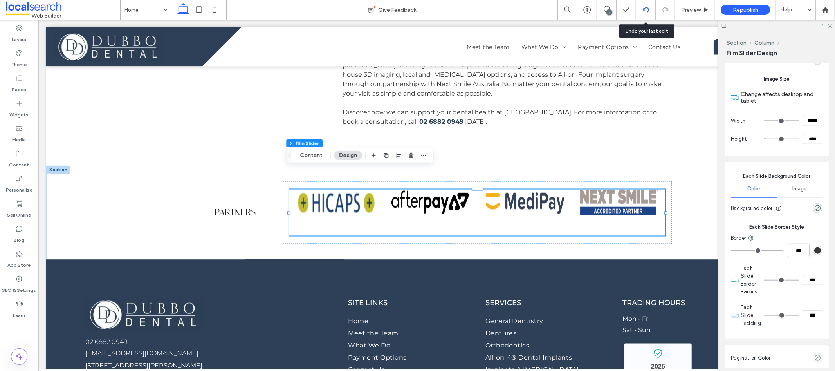
click at [641, 5] on div at bounding box center [646, 10] width 20 height 20
click at [649, 10] on div at bounding box center [645, 10] width 19 height 6
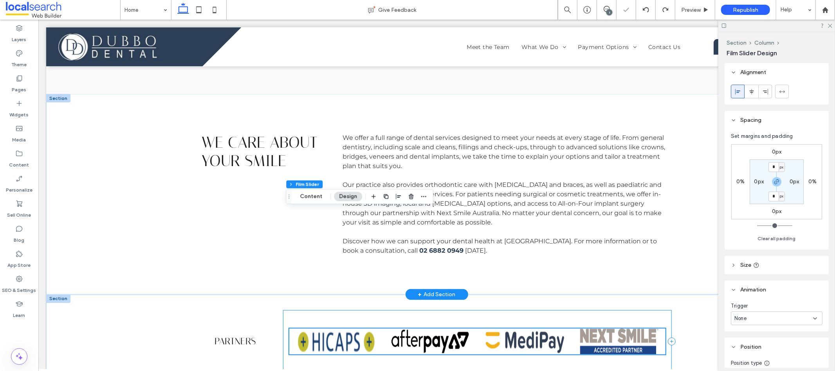
scroll to position [1102, 0]
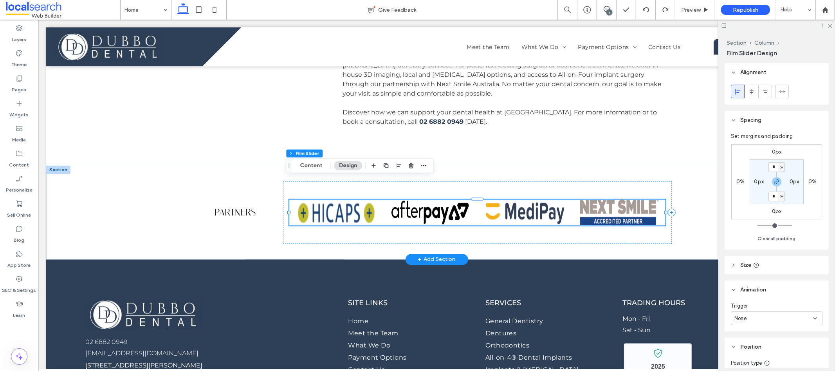
click at [629, 199] on img at bounding box center [619, 212] width 78 height 26
